Goal: Navigation & Orientation: Find specific page/section

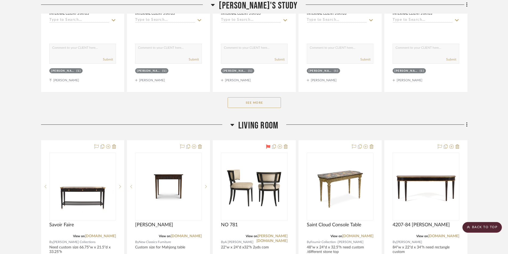
scroll to position [3066, 0]
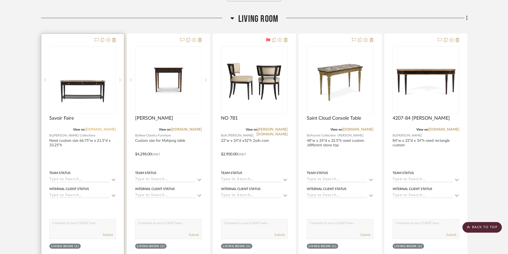
click at [101, 130] on link "[DOMAIN_NAME]" at bounding box center [100, 130] width 31 height 4
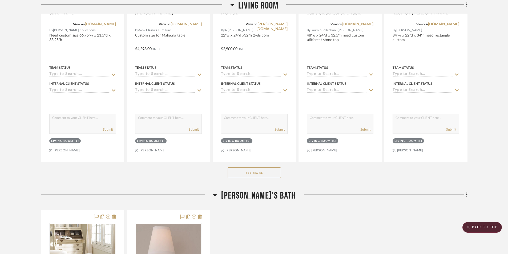
scroll to position [3172, 0]
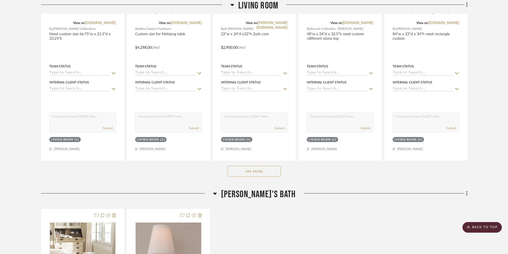
click at [268, 172] on button "See More" at bounding box center [254, 171] width 53 height 11
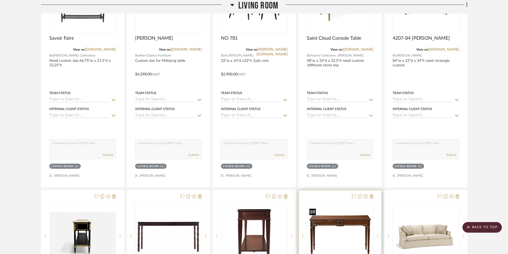
scroll to position [3252, 0]
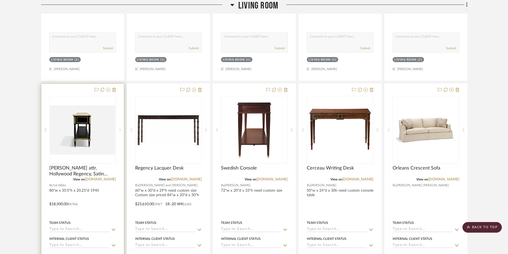
click at [120, 129] on icon at bounding box center [120, 130] width 2 height 4
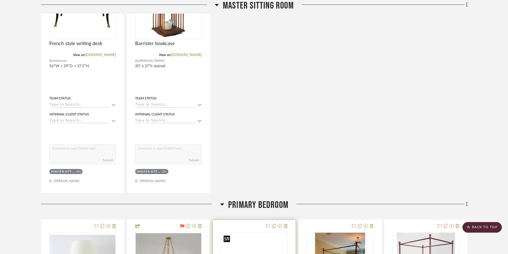
scroll to position [0, 0]
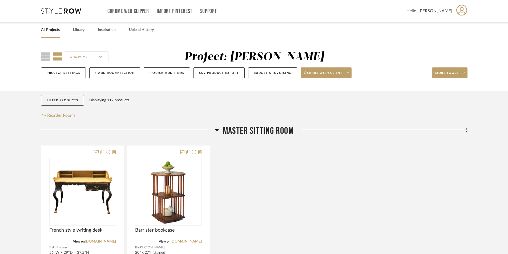
click at [57, 30] on link "All Projects" at bounding box center [50, 29] width 19 height 7
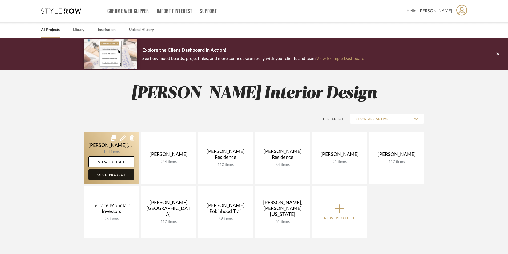
click at [120, 176] on link "Open Project" at bounding box center [112, 174] width 46 height 11
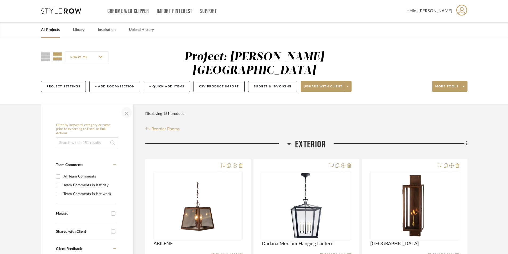
click at [126, 106] on span "button" at bounding box center [126, 112] width 13 height 13
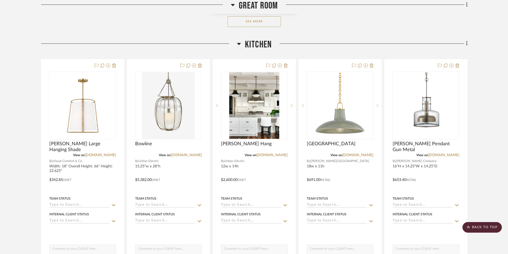
scroll to position [800, 0]
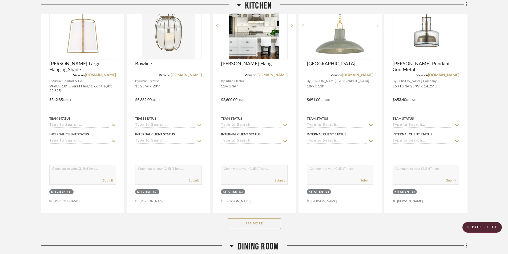
click at [270, 218] on button "See More" at bounding box center [254, 223] width 53 height 11
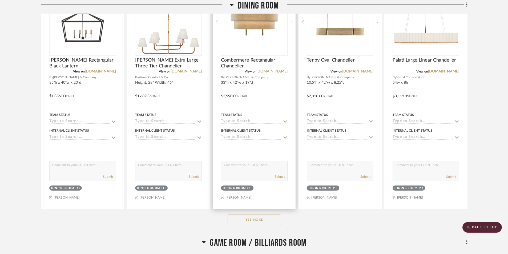
scroll to position [2559, 0]
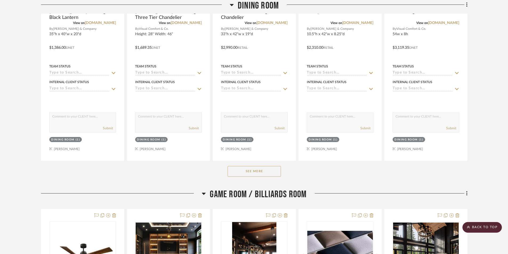
click at [270, 166] on button "See More" at bounding box center [254, 171] width 53 height 11
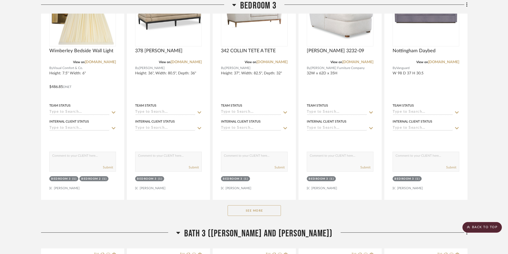
scroll to position [4879, 0]
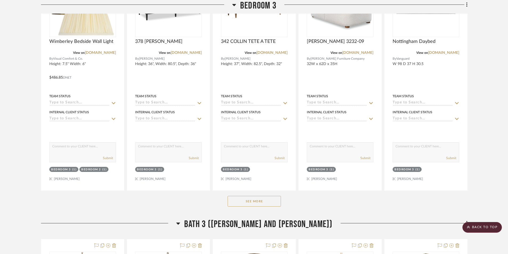
click at [243, 196] on button "See More" at bounding box center [254, 201] width 53 height 11
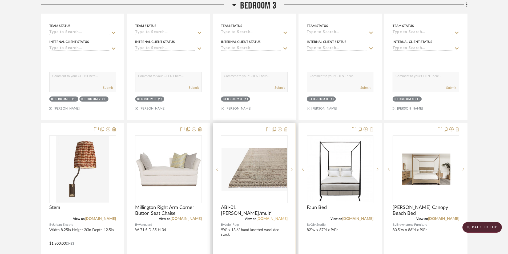
scroll to position [4959, 0]
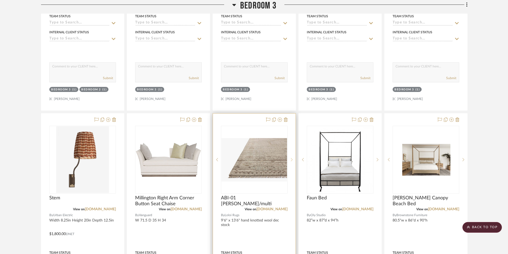
click at [292, 158] on icon at bounding box center [292, 160] width 2 height 4
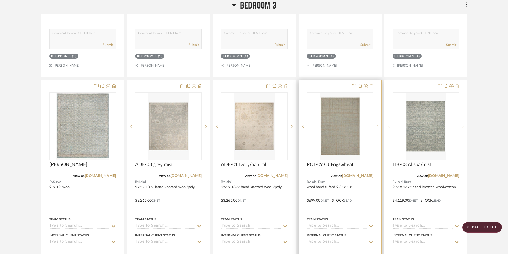
scroll to position [5465, 0]
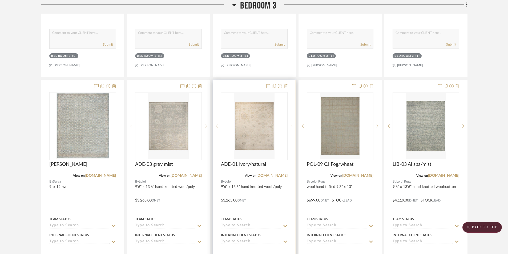
click at [289, 124] on sr-next-btn at bounding box center [292, 126] width 8 height 4
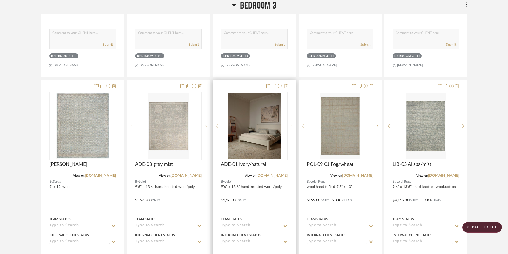
click at [289, 124] on sr-next-btn at bounding box center [292, 126] width 8 height 4
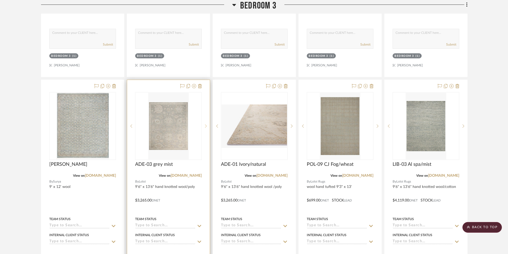
click at [204, 124] on sr-next-btn at bounding box center [206, 126] width 8 height 4
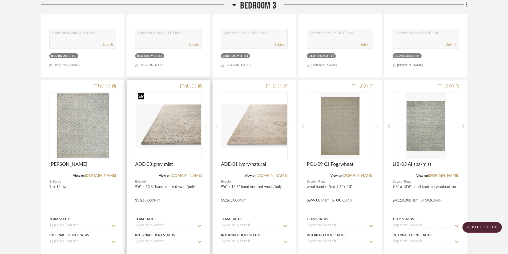
click at [178, 128] on img "1" at bounding box center [169, 127] width 66 height 44
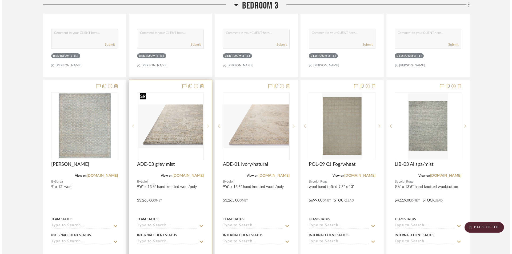
scroll to position [0, 0]
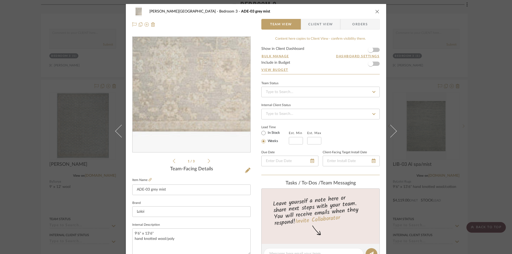
click at [198, 123] on img "0" at bounding box center [191, 95] width 70 height 116
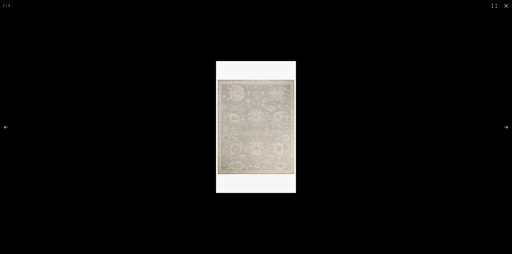
click at [233, 137] on img at bounding box center [256, 127] width 80 height 132
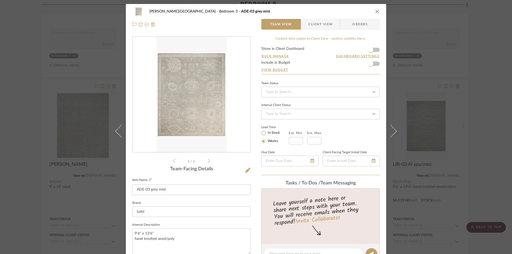
click at [375, 10] on icon "close" at bounding box center [377, 11] width 4 height 4
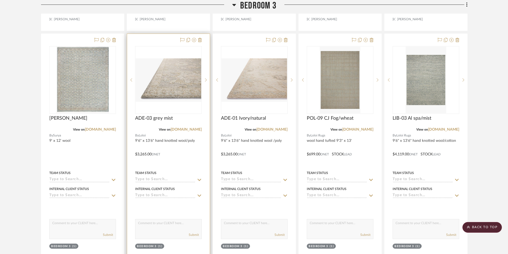
scroll to position [5518, 0]
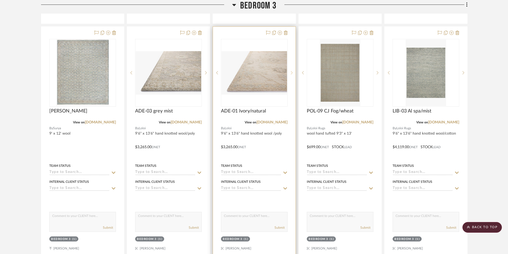
click at [291, 71] on sr-next-btn at bounding box center [292, 73] width 8 height 4
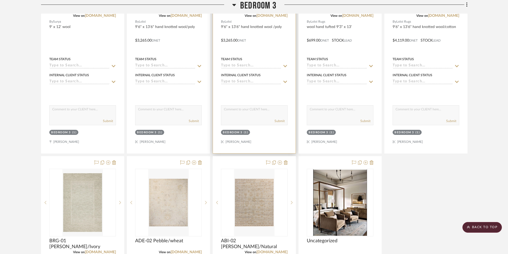
scroll to position [5678, 0]
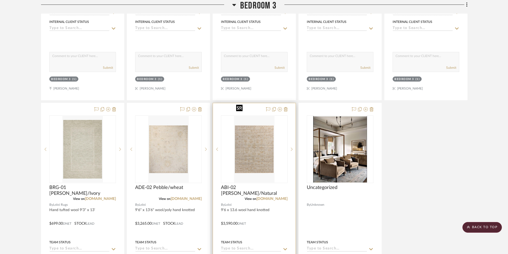
click at [255, 148] on img "0" at bounding box center [254, 149] width 40 height 67
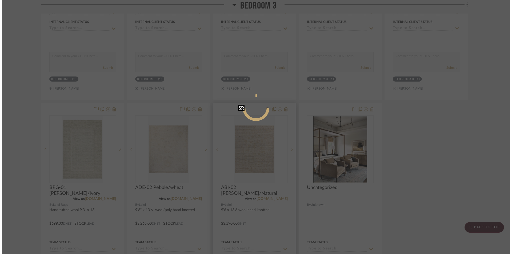
scroll to position [0, 0]
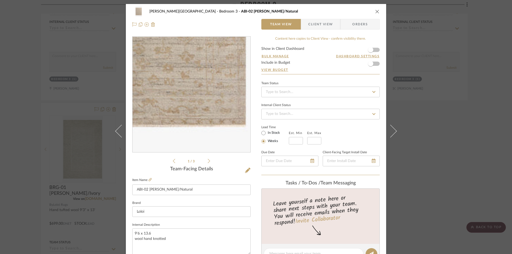
click at [210, 125] on img "0" at bounding box center [191, 95] width 70 height 116
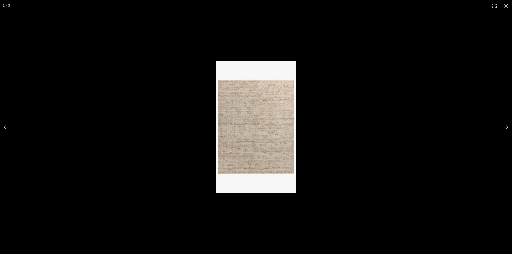
click at [255, 147] on img at bounding box center [256, 127] width 80 height 132
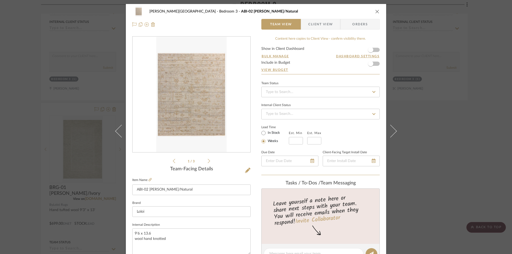
click at [375, 10] on icon "close" at bounding box center [377, 11] width 4 height 4
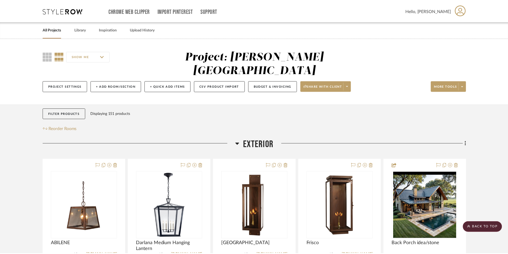
scroll to position [5678, 0]
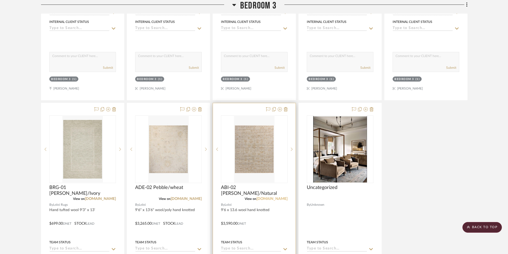
click at [271, 197] on link "[DOMAIN_NAME]" at bounding box center [271, 199] width 31 height 4
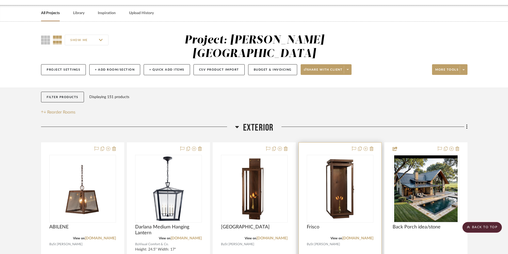
scroll to position [0, 0]
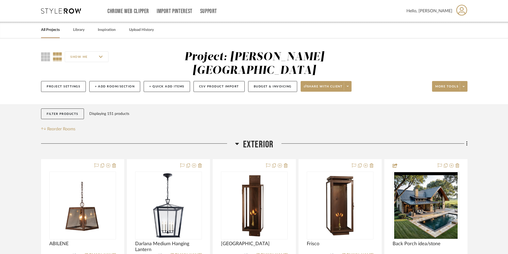
click at [46, 30] on link "All Projects" at bounding box center [50, 29] width 19 height 7
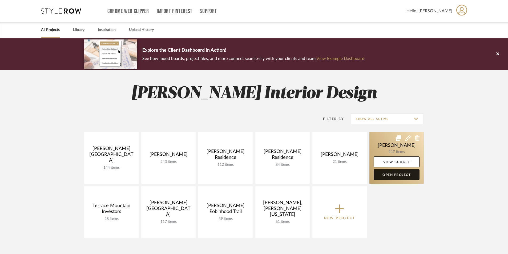
click at [396, 175] on link "Open Project" at bounding box center [397, 174] width 46 height 11
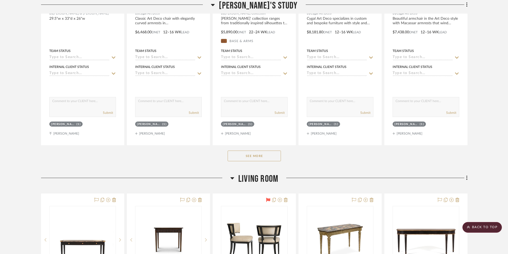
scroll to position [3039, 0]
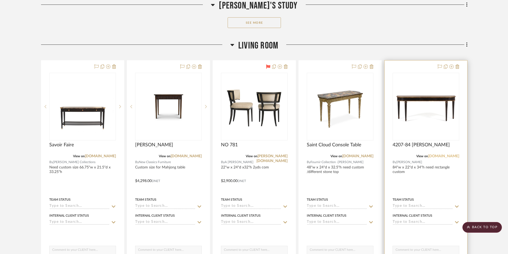
click at [439, 157] on link "[DOMAIN_NAME]" at bounding box center [443, 156] width 31 height 4
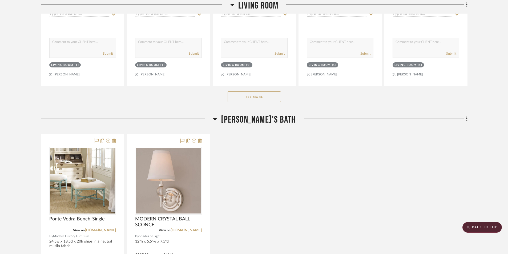
scroll to position [3252, 0]
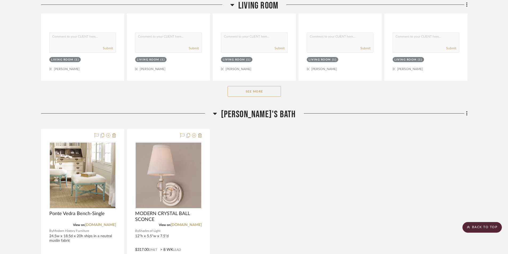
click at [261, 91] on button "See More" at bounding box center [254, 91] width 53 height 11
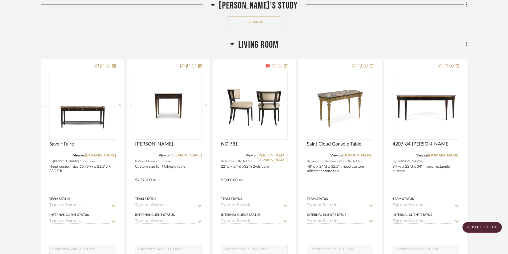
scroll to position [3039, 0]
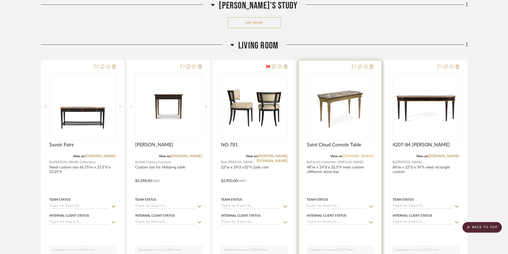
click at [356, 157] on link "[DOMAIN_NAME]" at bounding box center [357, 156] width 31 height 4
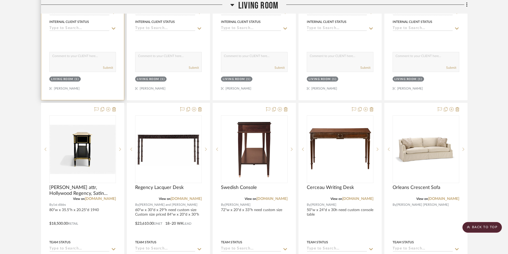
scroll to position [3226, 0]
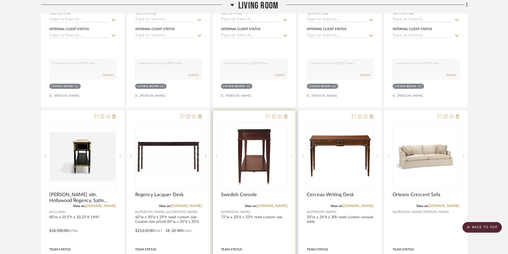
click at [292, 158] on icon at bounding box center [292, 157] width 2 height 4
